Goal: Task Accomplishment & Management: Manage account settings

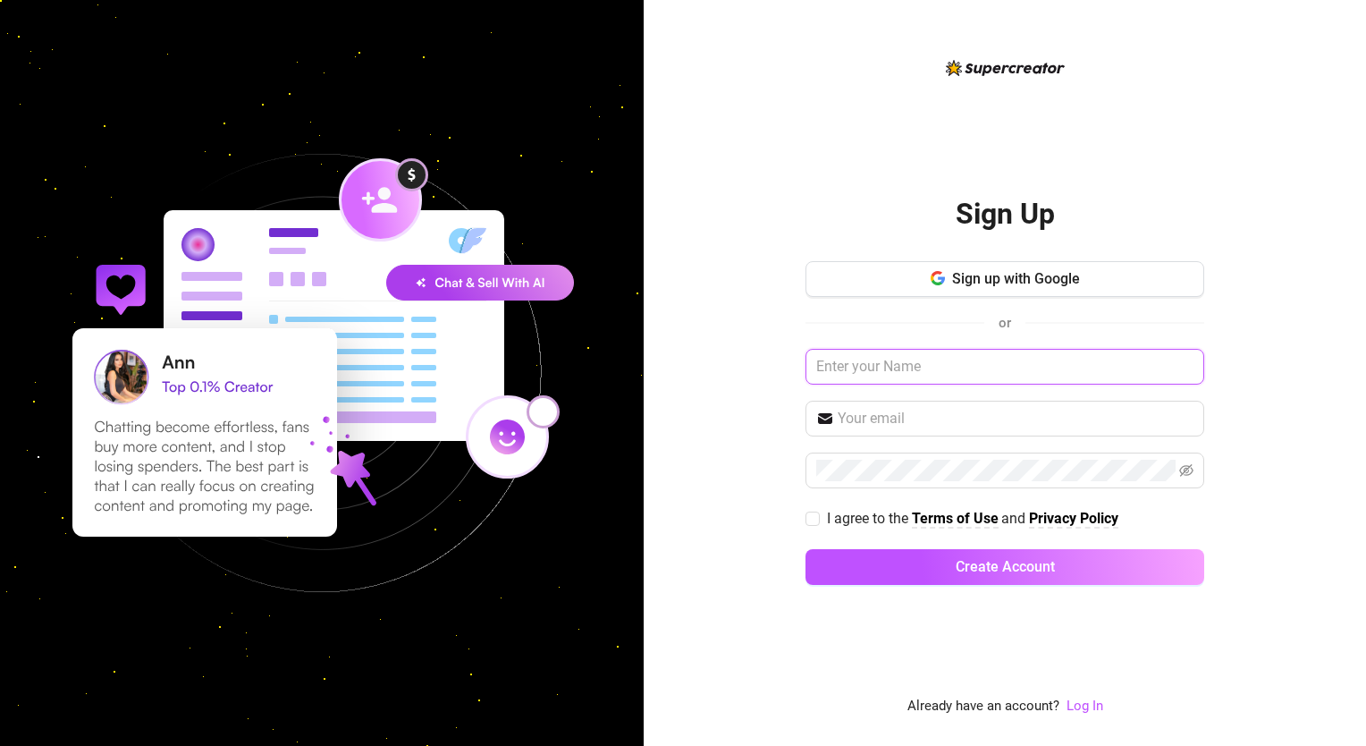
click at [997, 371] on input "text" at bounding box center [1004, 367] width 399 height 36
click at [1092, 710] on link "Log In" at bounding box center [1084, 705] width 37 height 16
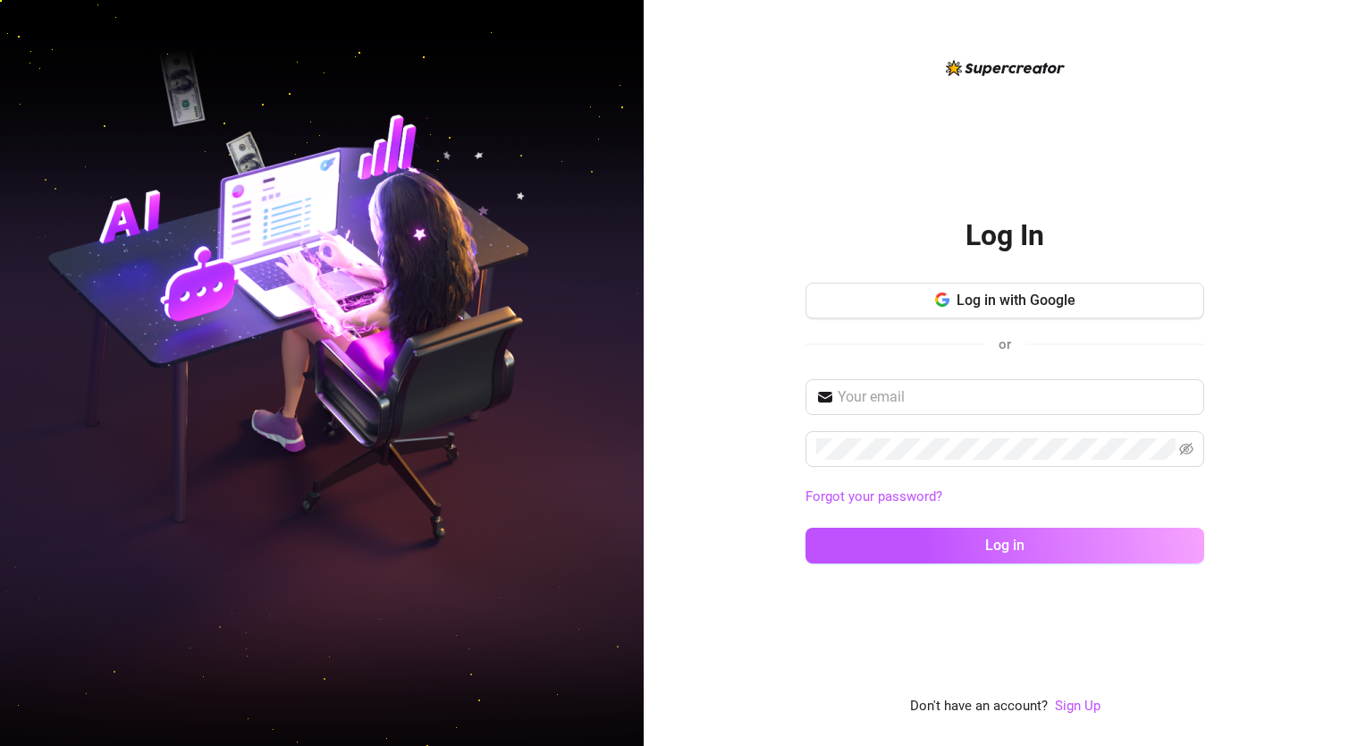
click at [1315, 322] on div "Log In Log in with Google or Forgot your password? Log in Don't have an account…" at bounding box center [1005, 373] width 722 height 746
click at [909, 395] on input "text" at bounding box center [1016, 396] width 356 height 21
paste input "[EMAIL_ADDRESS][DOMAIN_NAME]"
type input "[EMAIL_ADDRESS][DOMAIN_NAME]"
click at [1218, 356] on div "Log In Log in with Google or [EMAIL_ADDRESS][DOMAIN_NAME] Forgot your password?…" at bounding box center [1005, 373] width 722 height 746
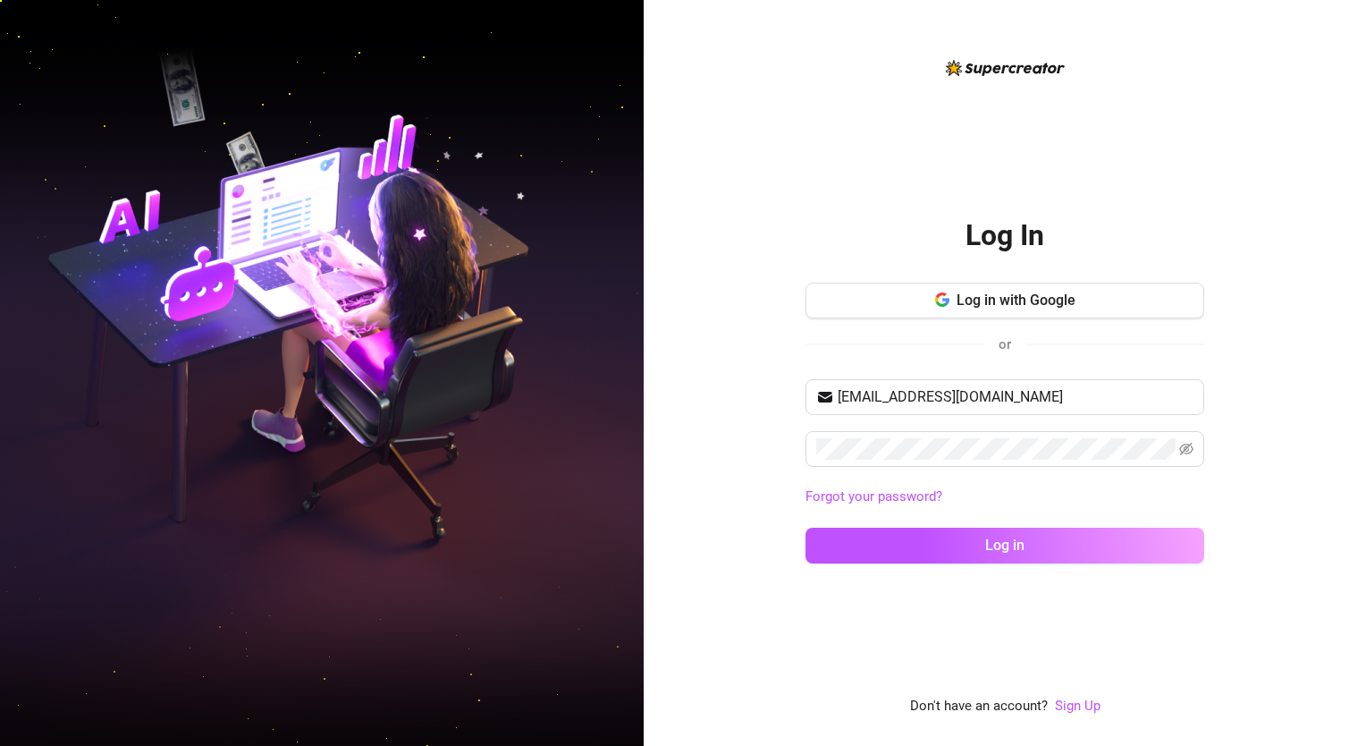
drag, startPoint x: 1310, startPoint y: 439, endPoint x: 1218, endPoint y: 451, distance: 91.9
click at [1303, 442] on div "Log In Log in with Google or [EMAIL_ADDRESS][DOMAIN_NAME] Forgot your password?…" at bounding box center [1005, 373] width 722 height 746
click at [1184, 452] on icon "eye-invisible" at bounding box center [1186, 449] width 14 height 14
click at [1075, 556] on button "Log in" at bounding box center [1004, 545] width 399 height 36
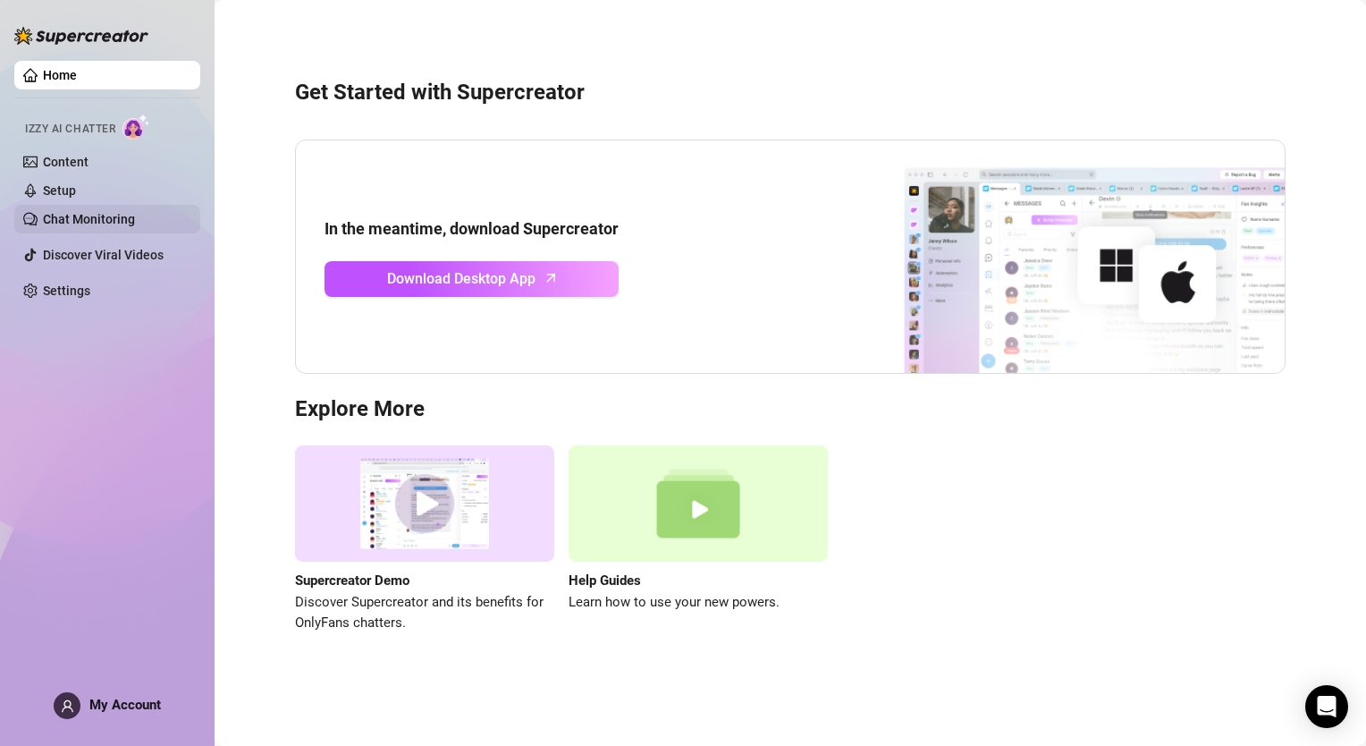
click at [80, 214] on link "Chat Monitoring" at bounding box center [89, 219] width 92 height 14
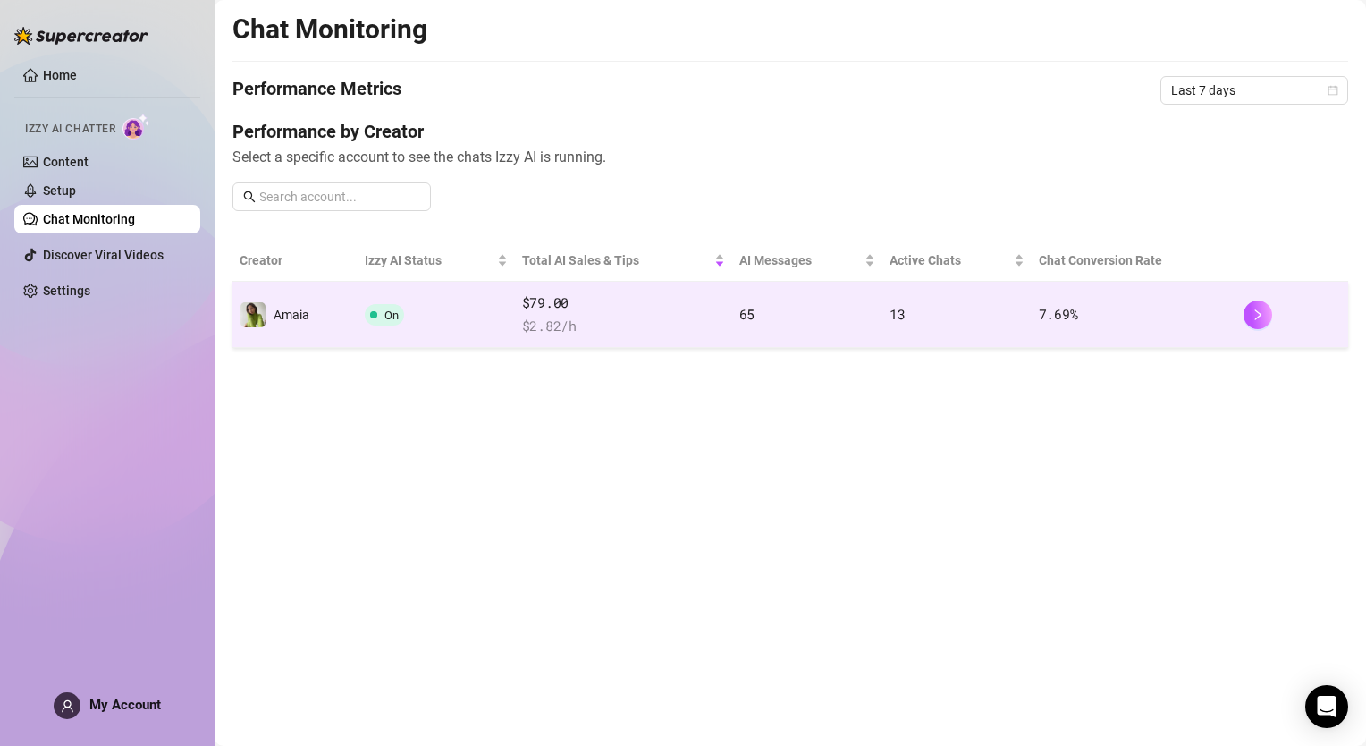
click at [449, 320] on td "On" at bounding box center [436, 315] width 157 height 66
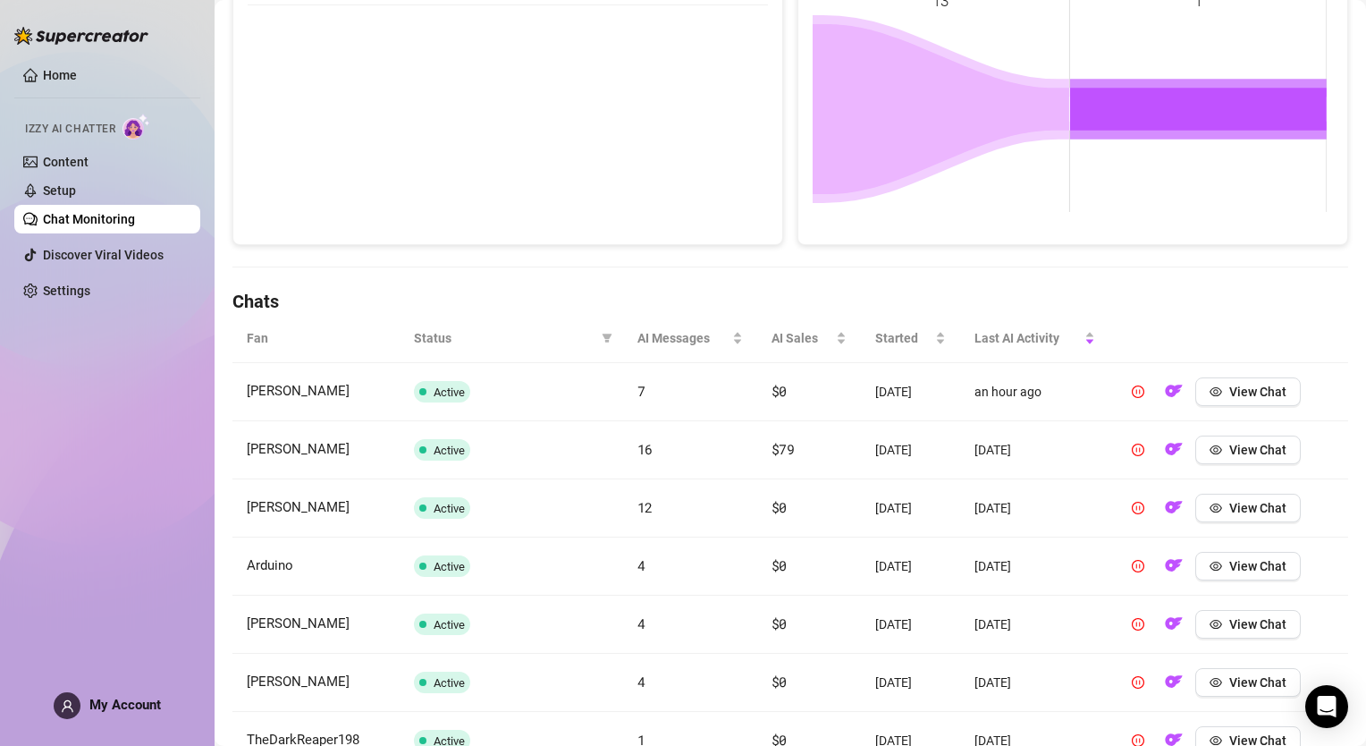
scroll to position [358, 0]
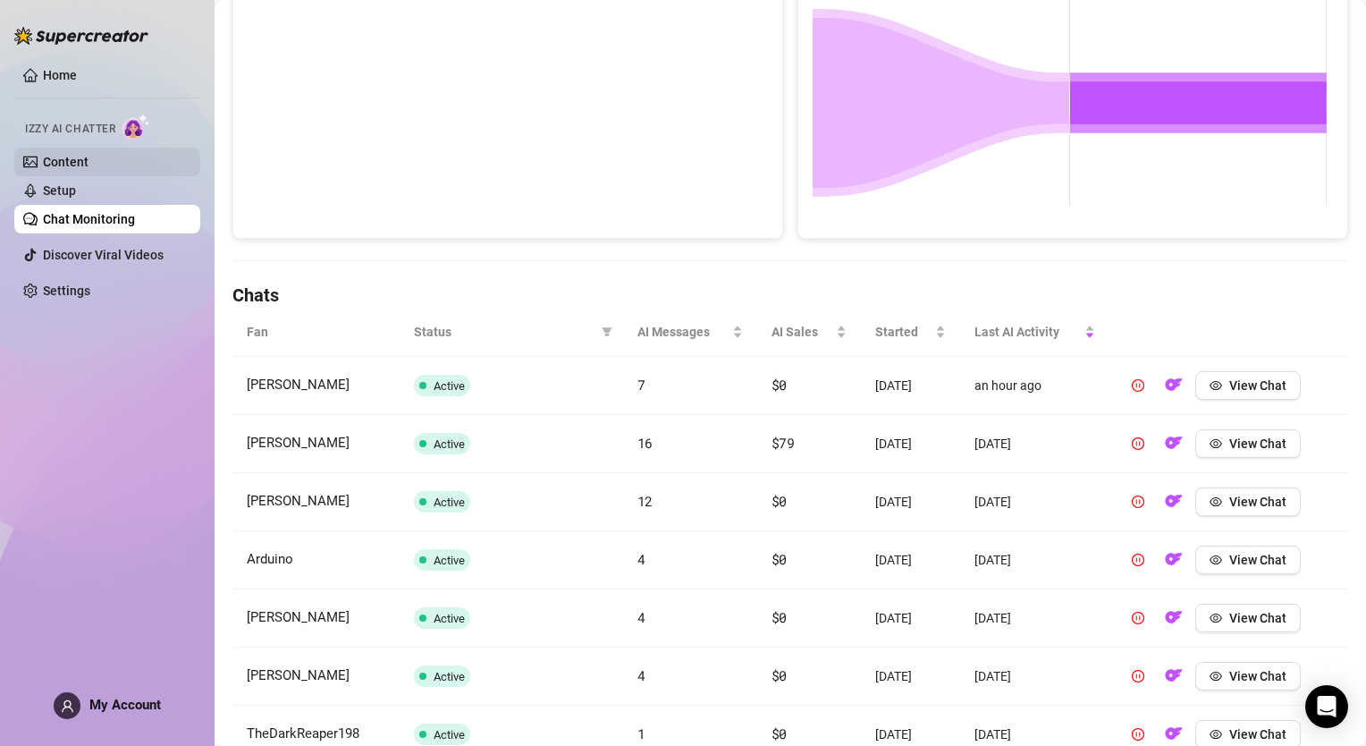
click at [73, 161] on link "Content" at bounding box center [66, 162] width 46 height 14
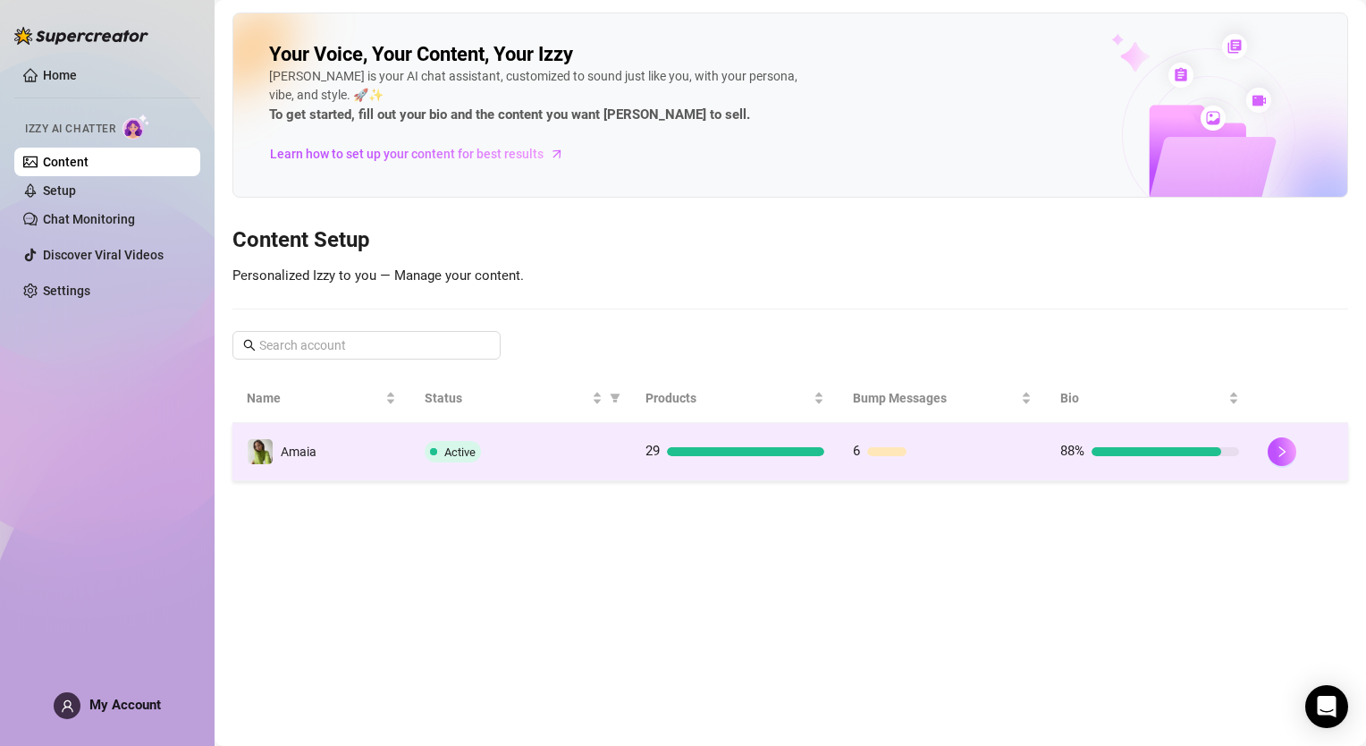
click at [498, 445] on div "Active" at bounding box center [521, 451] width 193 height 21
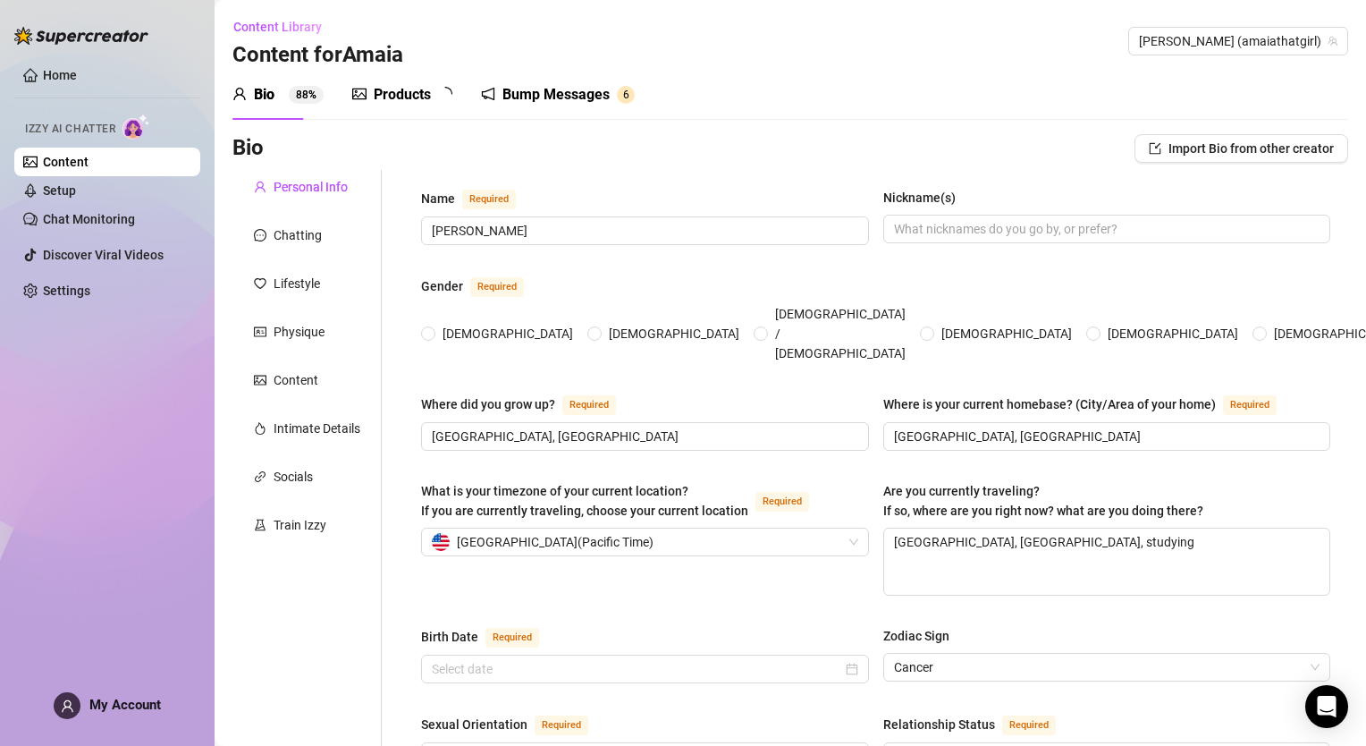
radio input "true"
type input "[DATE]"
click at [559, 89] on div "Bump Messages" at bounding box center [568, 94] width 107 height 21
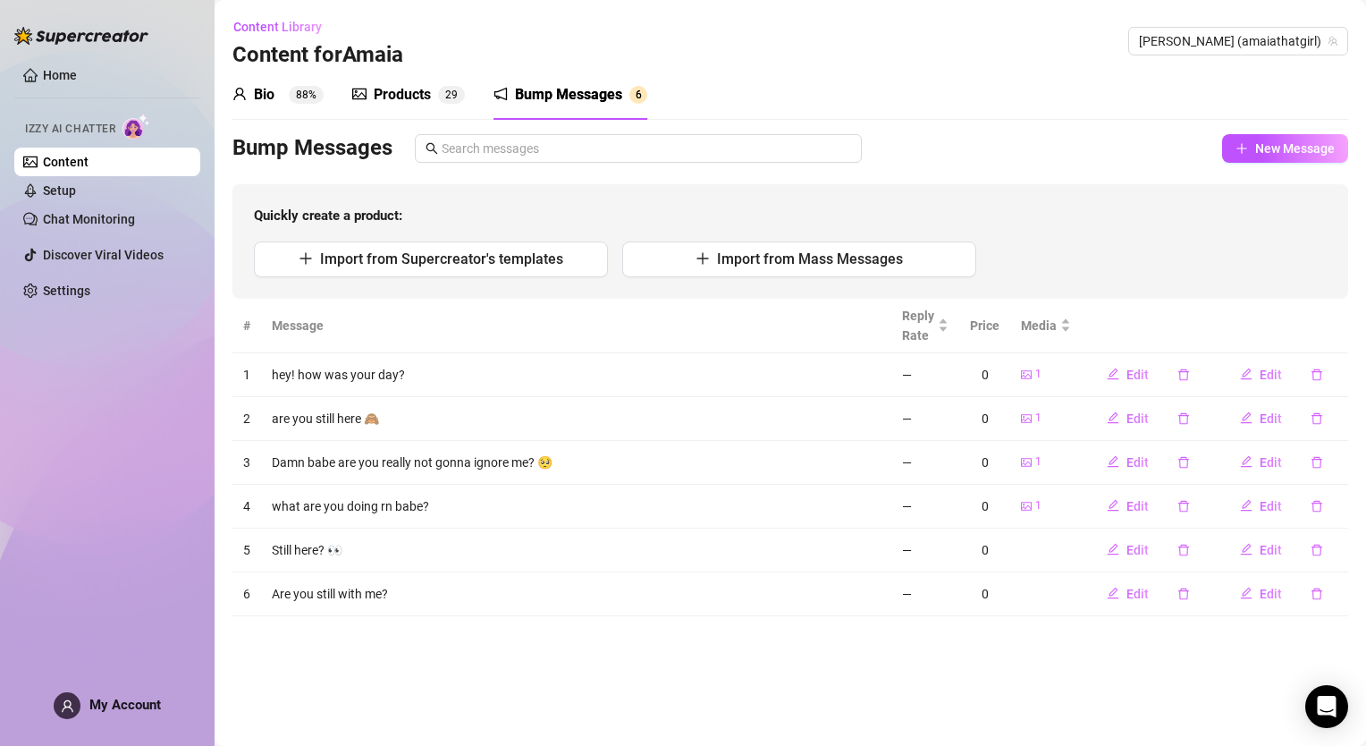
click at [263, 94] on div "Bio" at bounding box center [264, 94] width 21 height 21
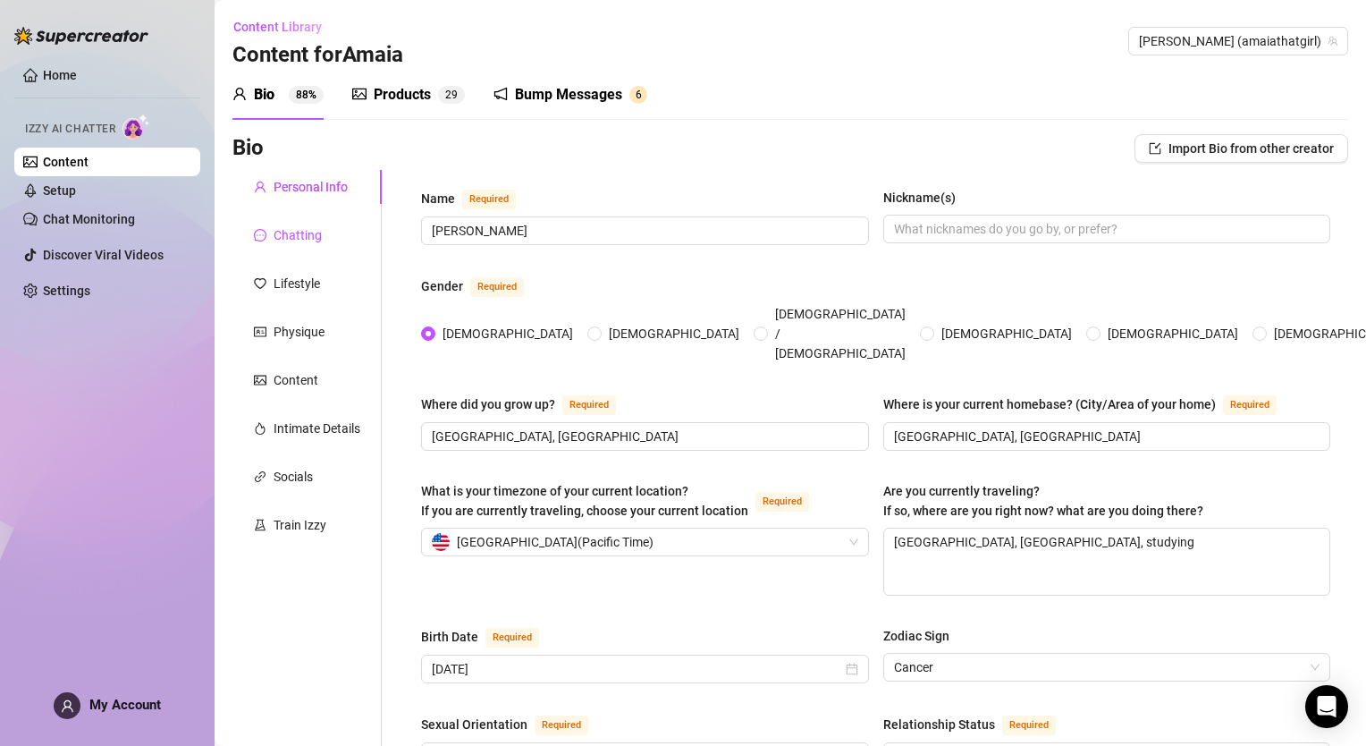
click at [289, 244] on div "Chatting" at bounding box center [298, 235] width 48 height 20
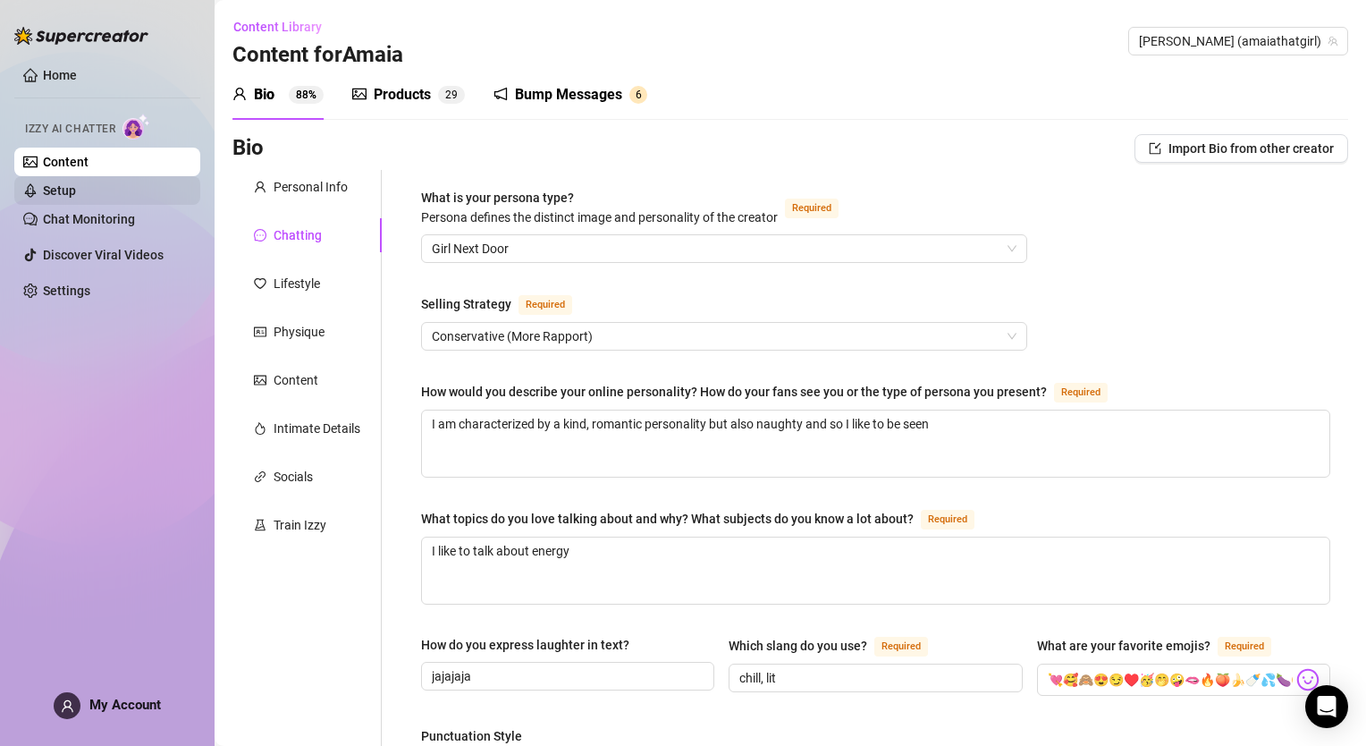
click at [76, 192] on link "Setup" at bounding box center [59, 190] width 33 height 14
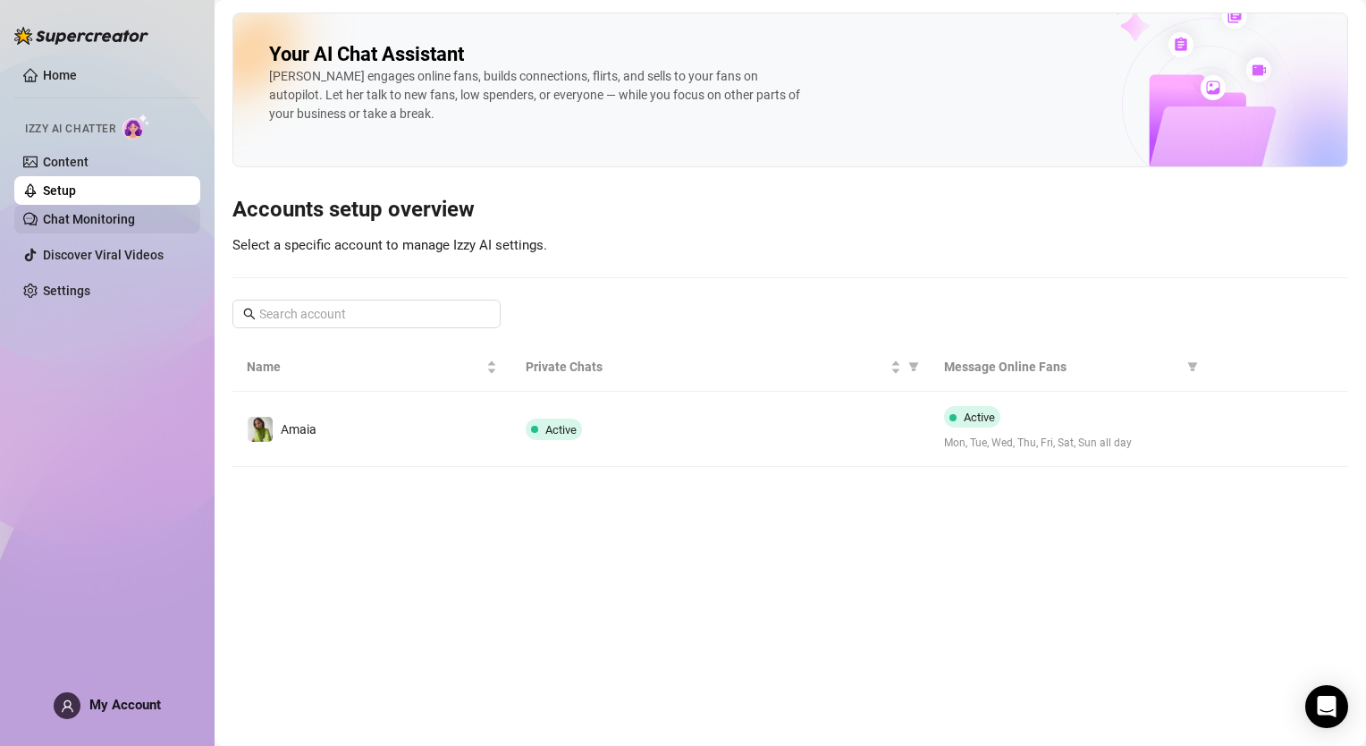
click at [82, 214] on link "Chat Monitoring" at bounding box center [89, 219] width 92 height 14
